Goal: Check status: Check status

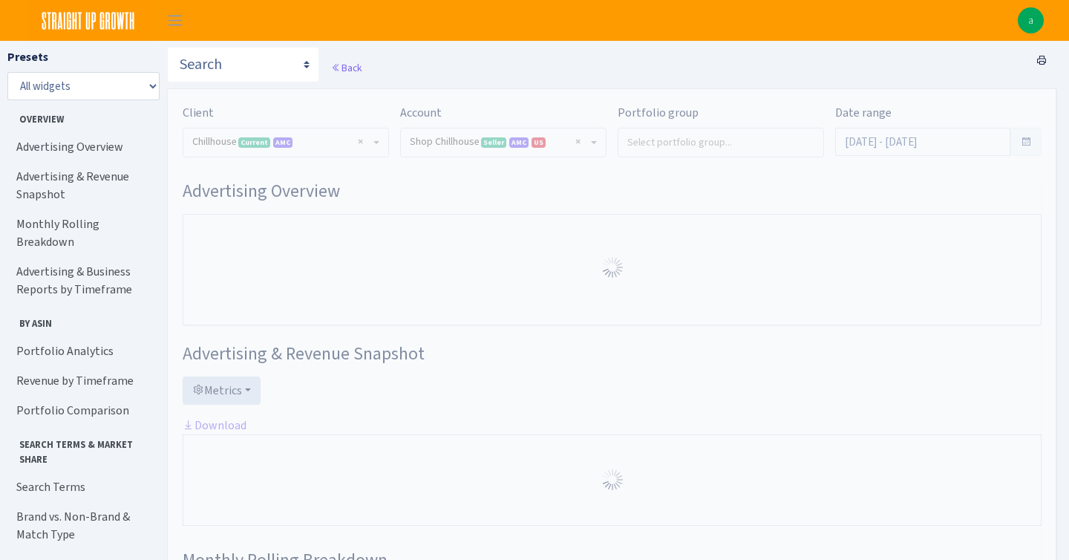
select select "731601115775663"
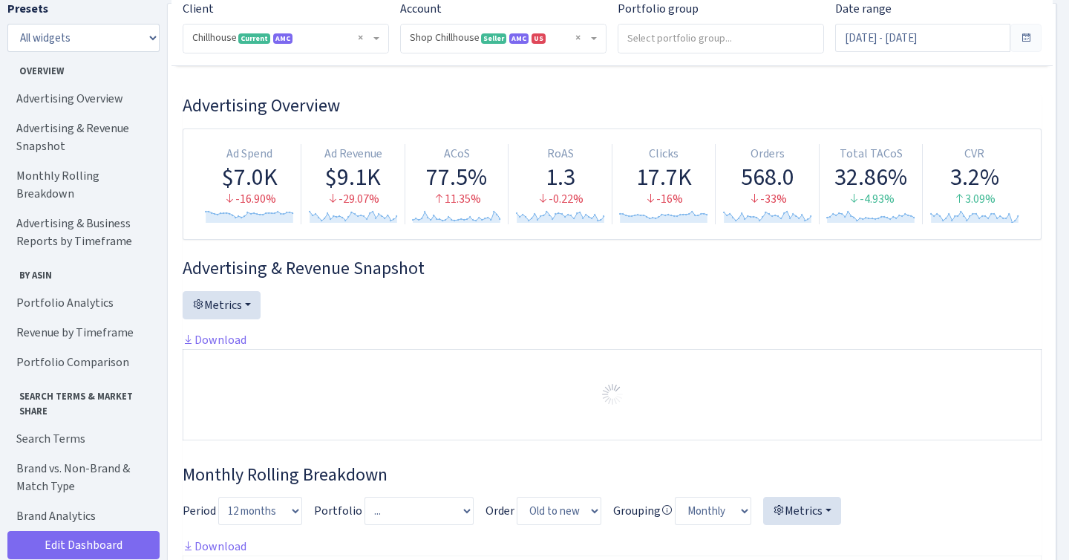
scroll to position [149, 0]
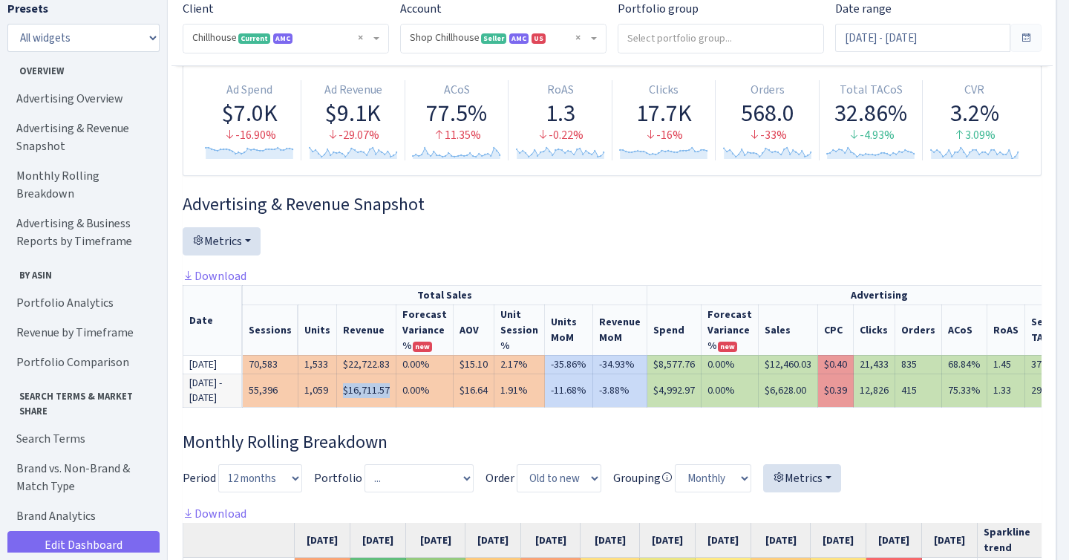
drag, startPoint x: 345, startPoint y: 397, endPoint x: 392, endPoint y: 397, distance: 46.8
click at [392, 397] on td "$16,711.57" at bounding box center [366, 389] width 59 height 33
copy td "$16,711.57"
click at [933, 36] on input "Aug 24, 2025 - Sep 22, 2025" at bounding box center [922, 38] width 175 height 28
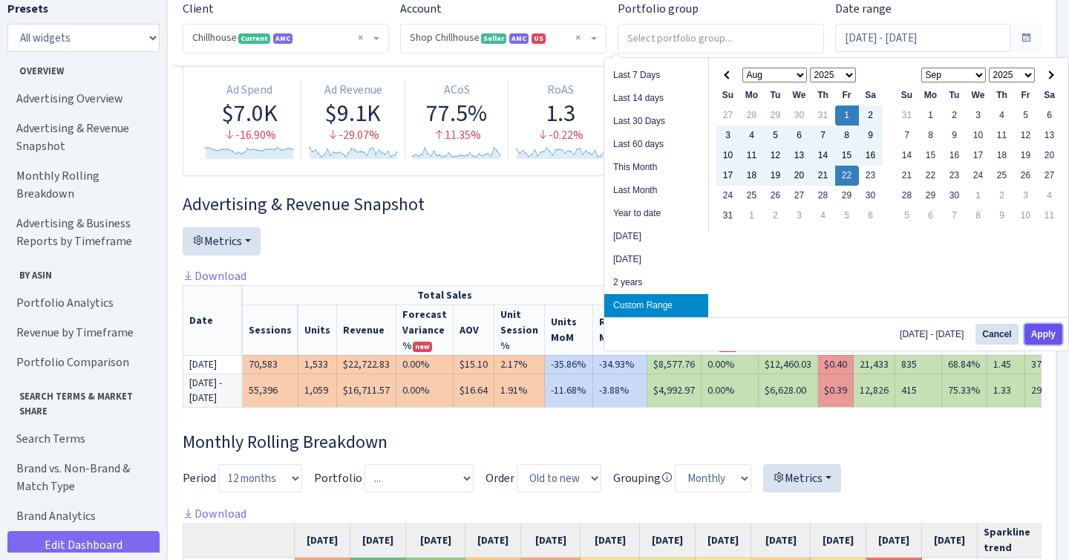
click at [1041, 333] on button "Apply" at bounding box center [1043, 334] width 38 height 21
type input "Aug 1, 2025 - Aug 22, 2025"
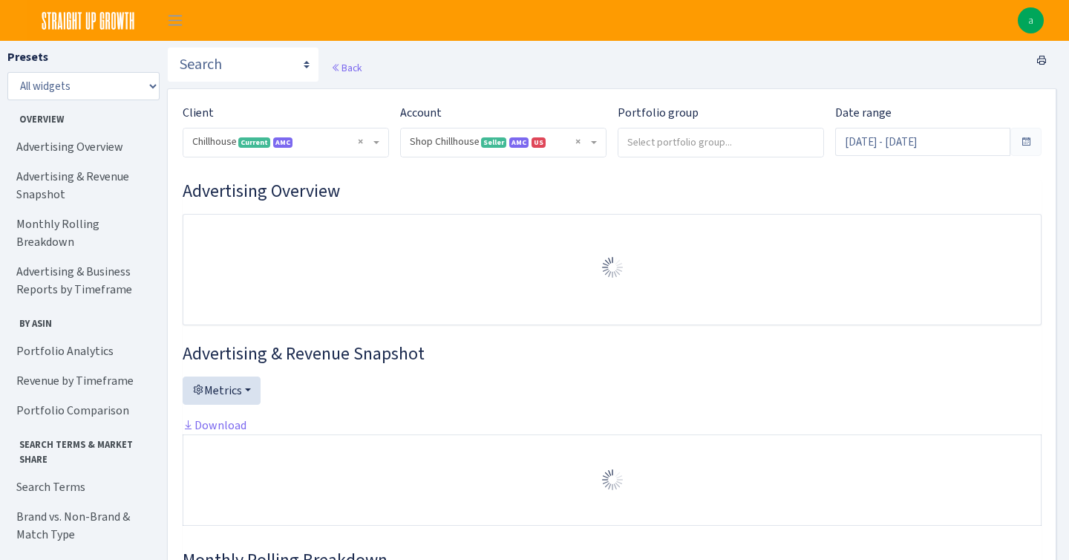
select select "731601115775663"
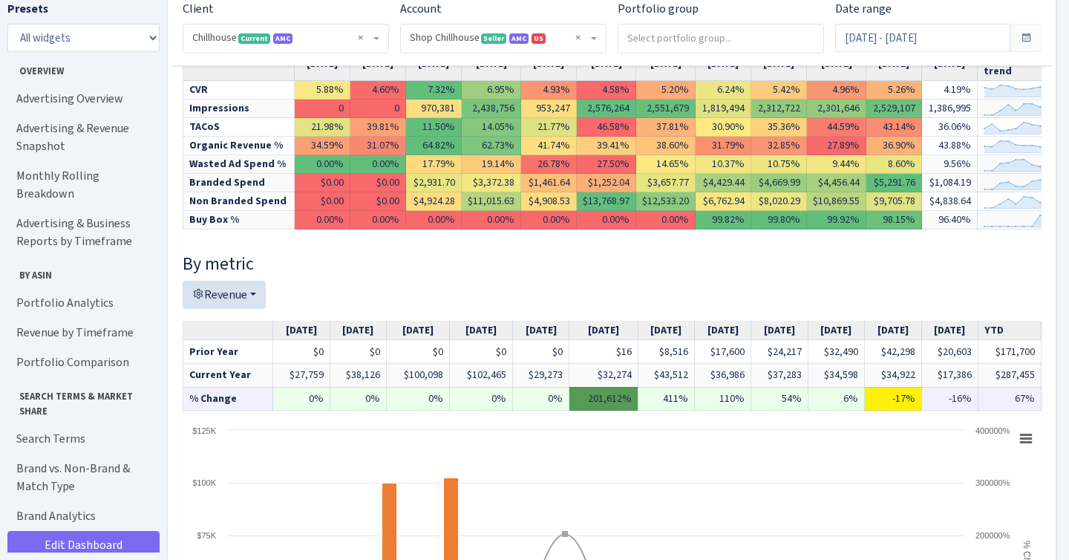
scroll to position [596, 0]
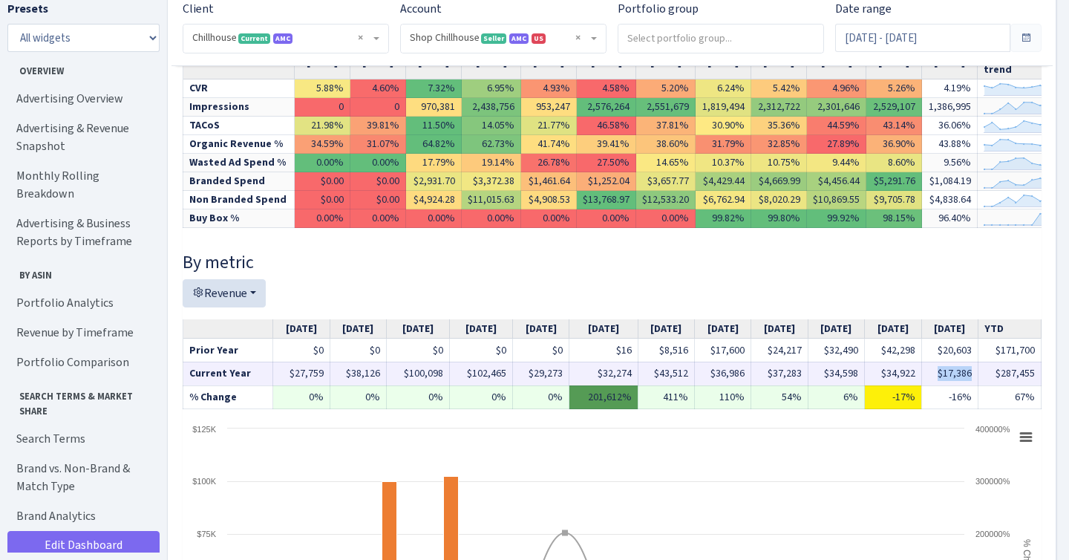
drag, startPoint x: 978, startPoint y: 356, endPoint x: 945, endPoint y: 356, distance: 32.7
click at [945, 361] on td "$17,386" at bounding box center [949, 373] width 56 height 24
copy td "$17,386"
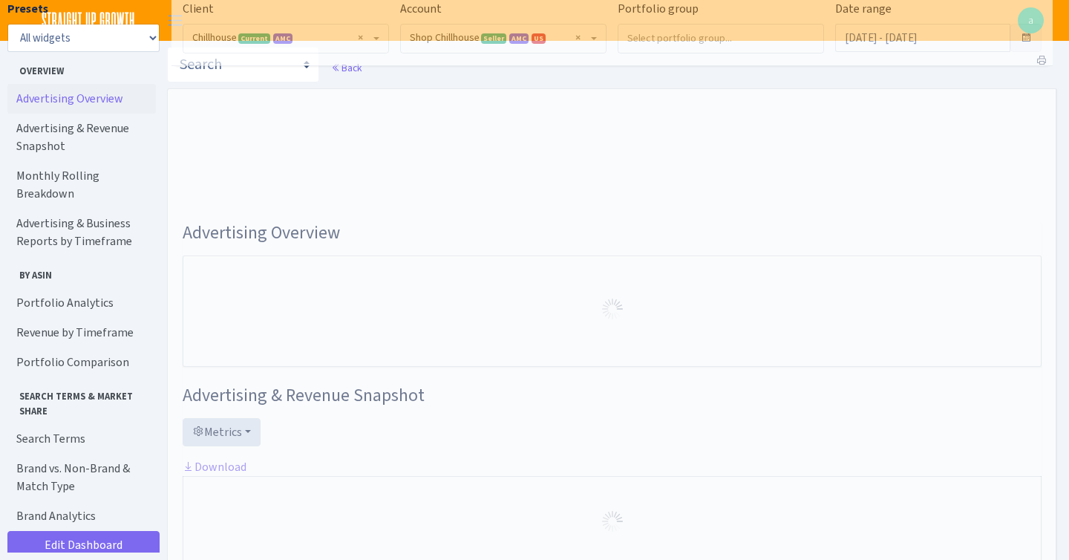
select select "731601115775663"
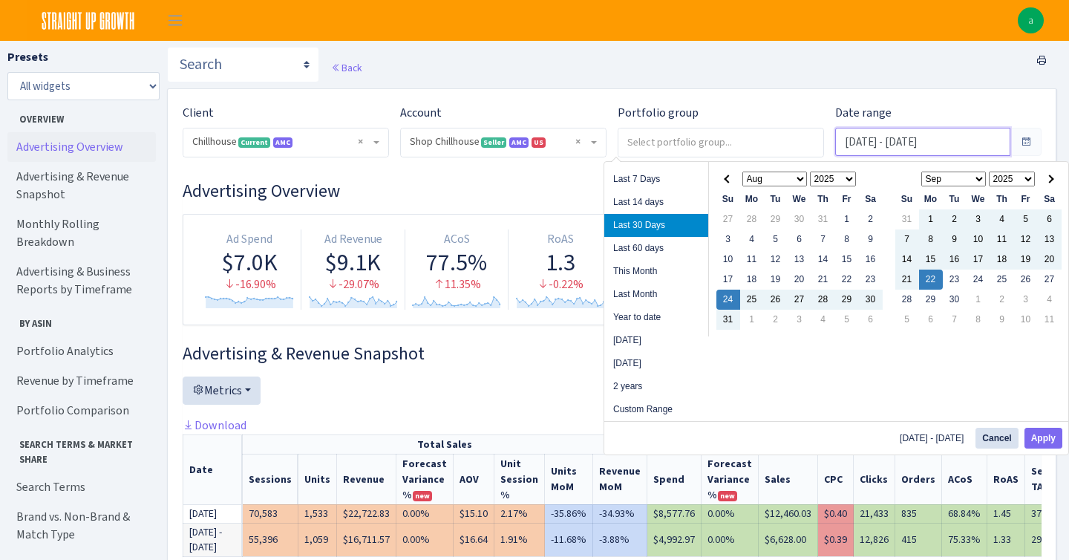
click at [953, 149] on input "Aug 24, 2025 - Sep 22, 2025" at bounding box center [922, 142] width 175 height 28
click at [654, 288] on li "Last Month" at bounding box center [656, 294] width 104 height 23
type input "Aug 1, 2025 - Aug 31, 2025"
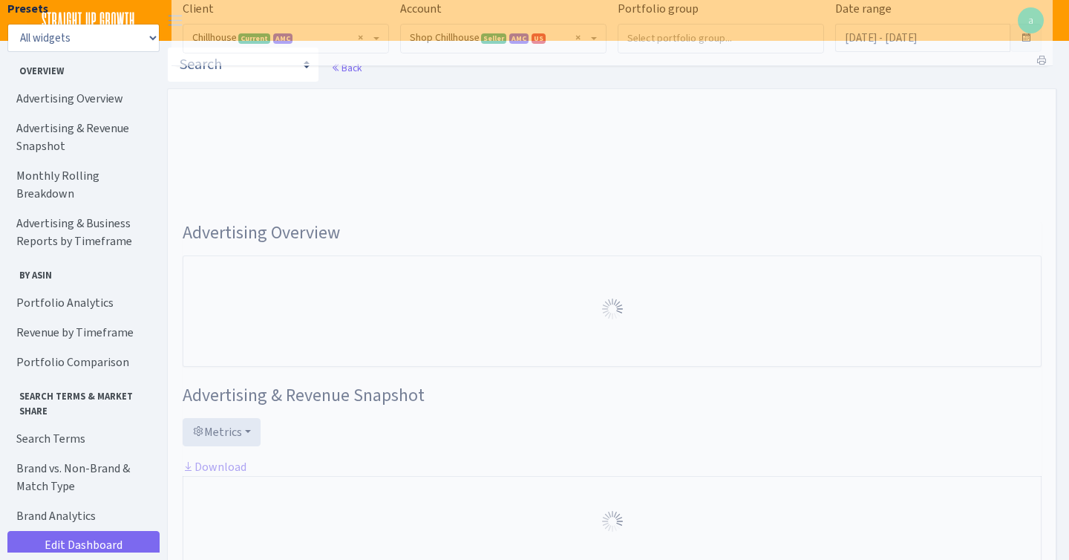
select select "731601115775663"
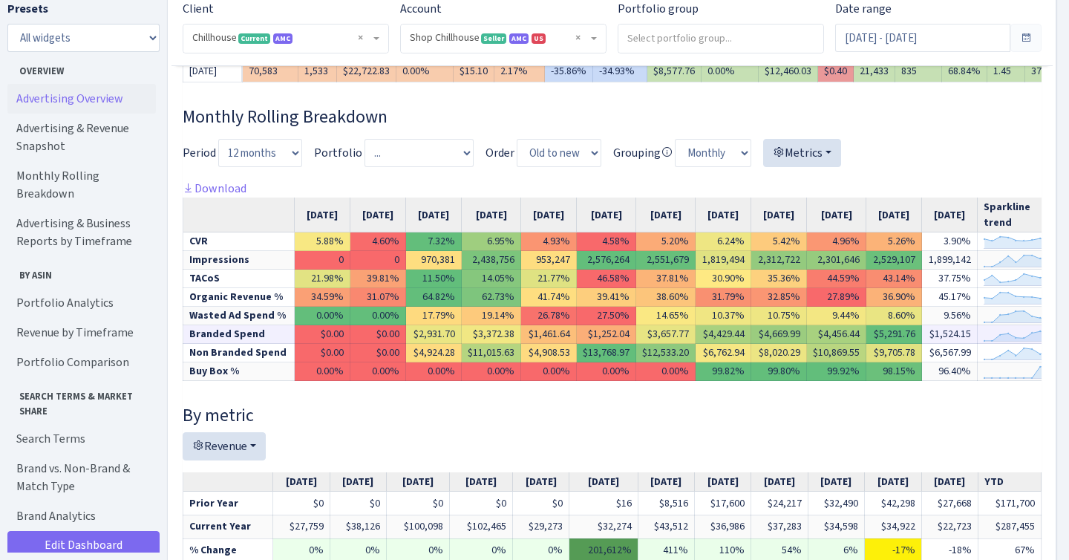
scroll to position [580, 0]
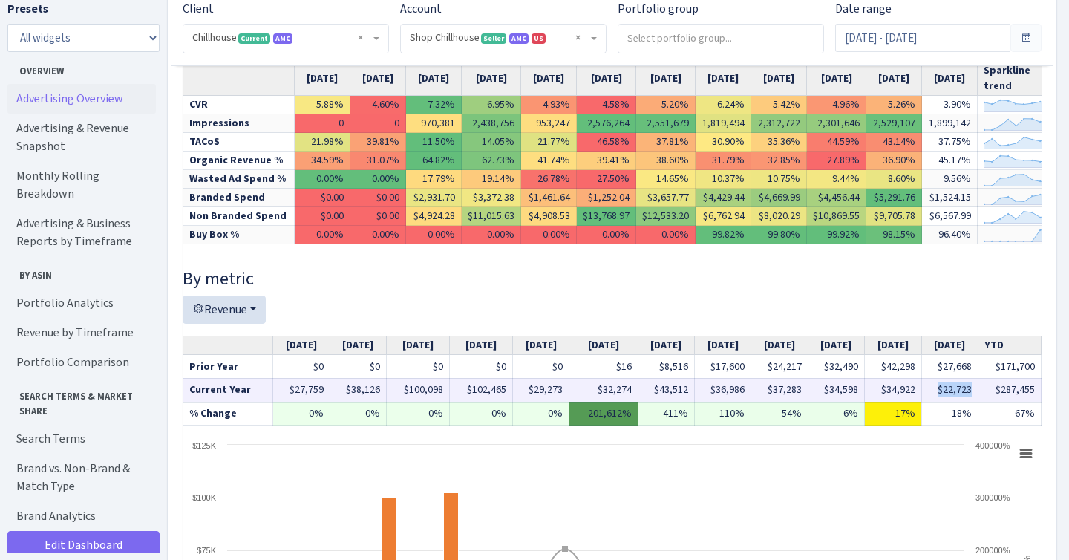
drag, startPoint x: 978, startPoint y: 370, endPoint x: 941, endPoint y: 370, distance: 36.4
click at [941, 378] on td "$22,723" at bounding box center [949, 390] width 56 height 24
copy td "$22,723"
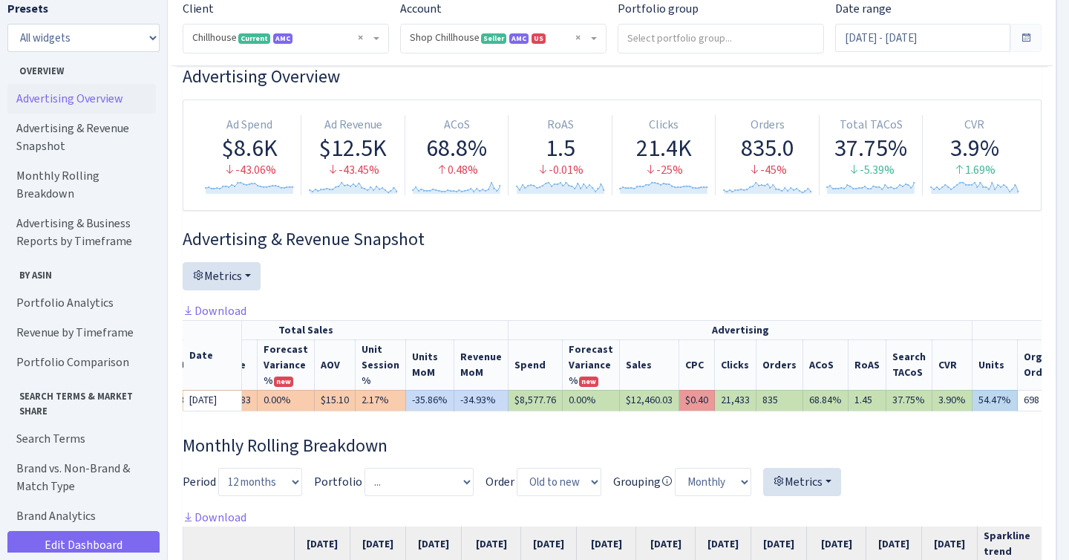
scroll to position [0, 108]
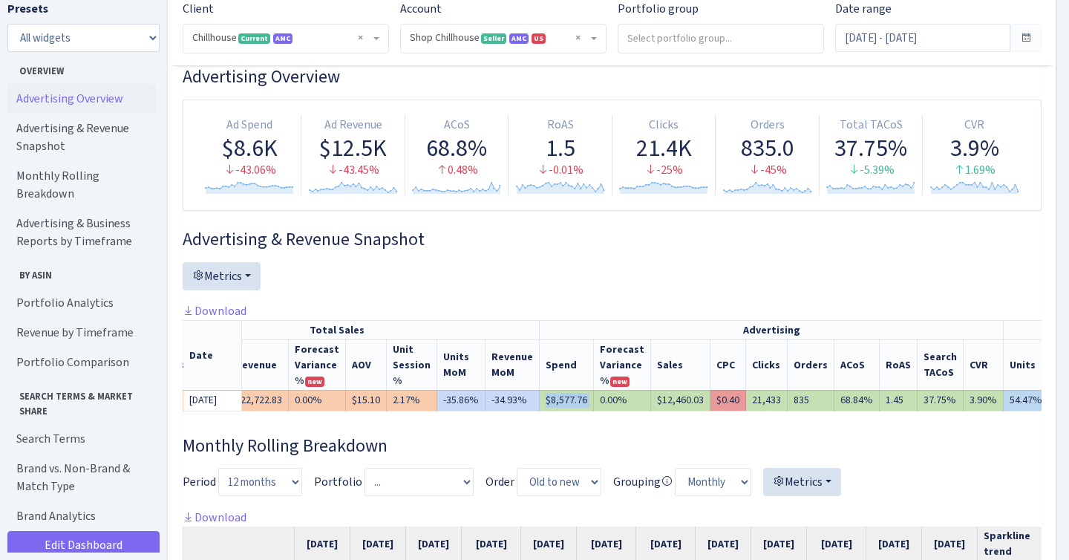
drag, startPoint x: 531, startPoint y: 399, endPoint x: 576, endPoint y: 399, distance: 45.3
click at [578, 399] on tr "Aug 2025 70,583 1,533 $22,722.83 0.00% $15.10 2.17% -35.86% -34.93% 1,899,142 $…" at bounding box center [645, 400] width 1138 height 21
copy tr "$8,577.76"
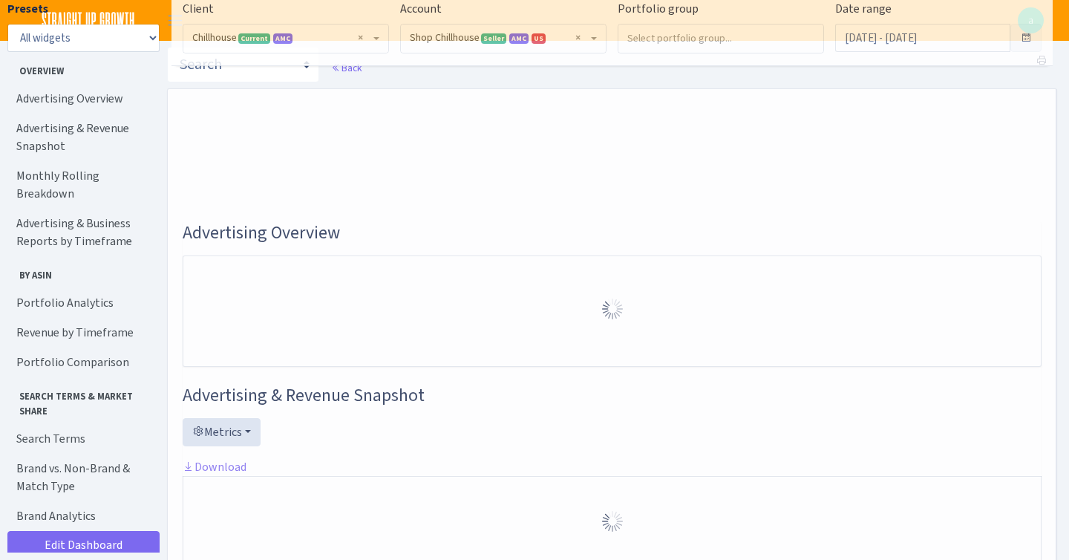
select select "731601115775663"
